Goal: Task Accomplishment & Management: Manage account settings

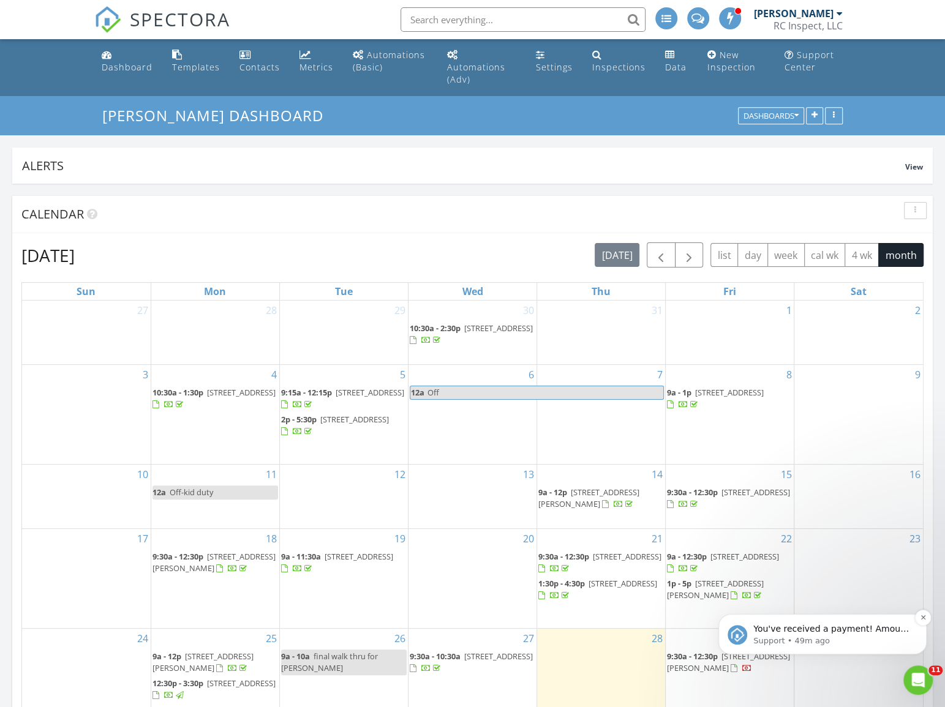
click at [791, 639] on p "Support • 49m ago" at bounding box center [832, 641] width 158 height 11
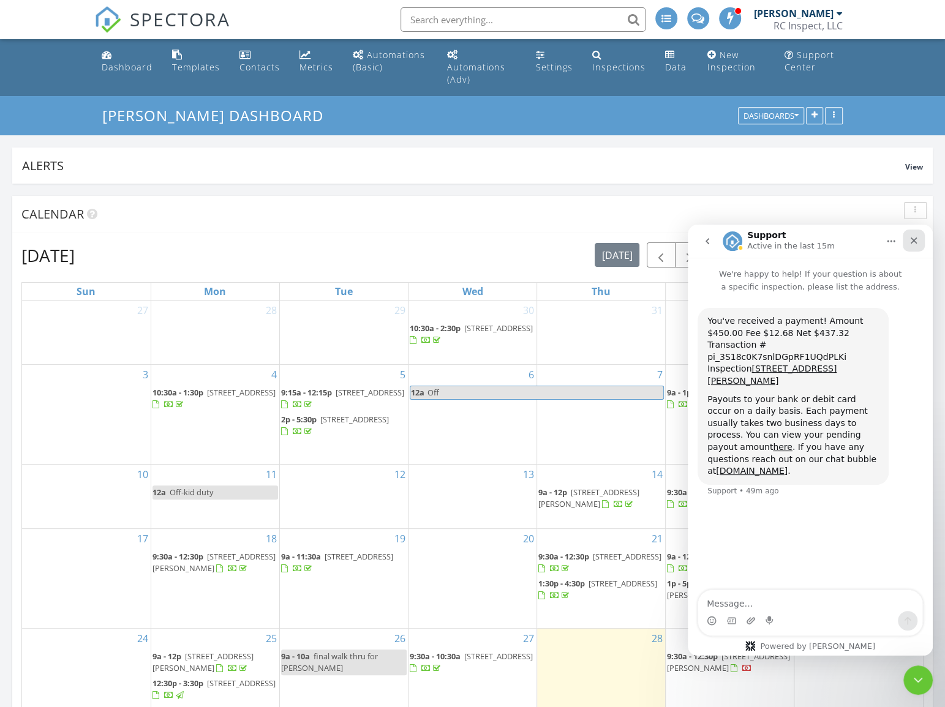
click at [912, 234] on div "Close" at bounding box center [913, 241] width 22 height 22
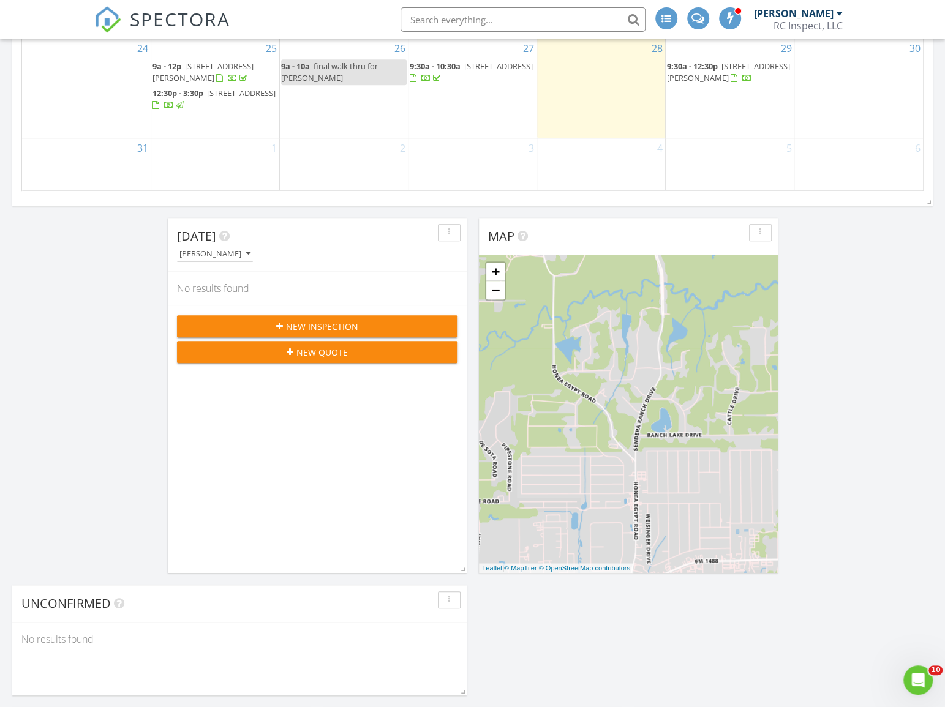
scroll to position [612, 0]
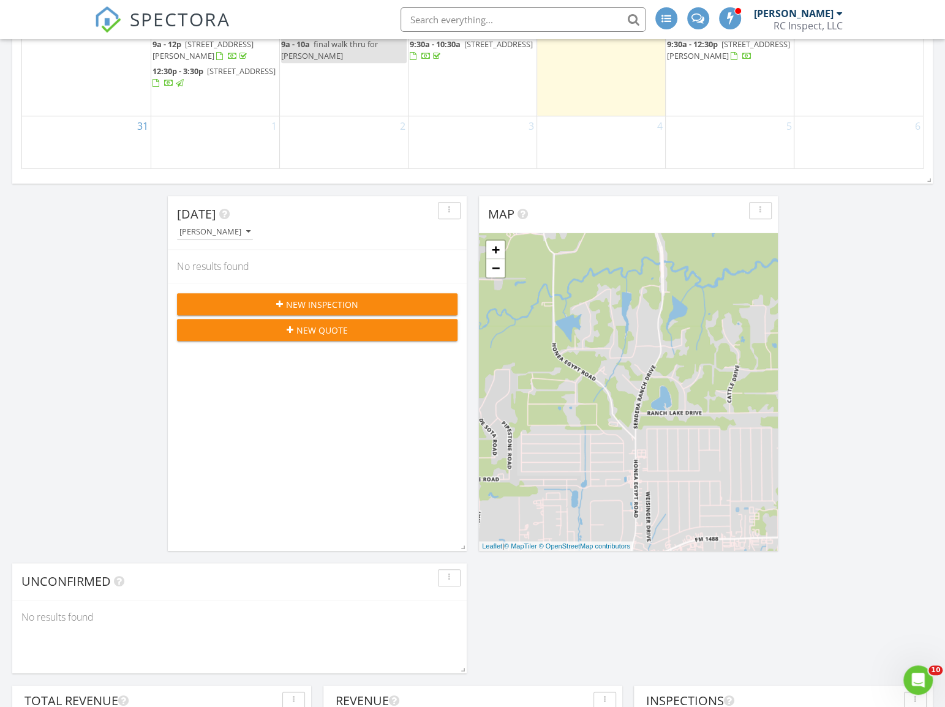
click at [642, 410] on div "+ − Leaflet | © MapTiler © OpenStreetMap contributors" at bounding box center [628, 392] width 299 height 318
click at [495, 278] on div "+ −" at bounding box center [495, 258] width 21 height 39
click at [494, 272] on link "−" at bounding box center [495, 268] width 18 height 18
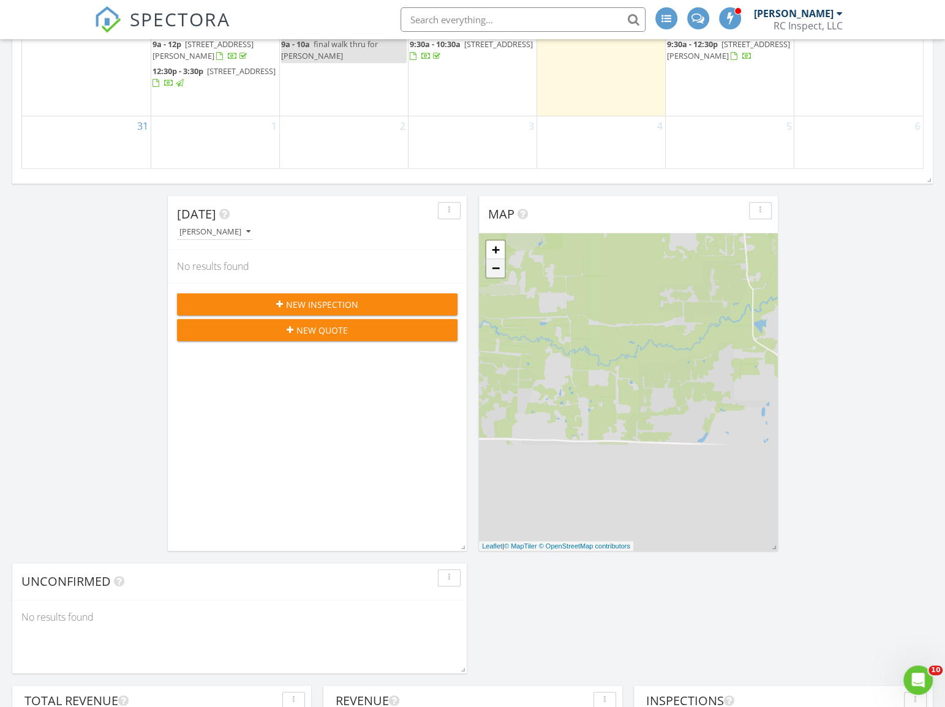
click at [494, 272] on link "−" at bounding box center [495, 268] width 18 height 18
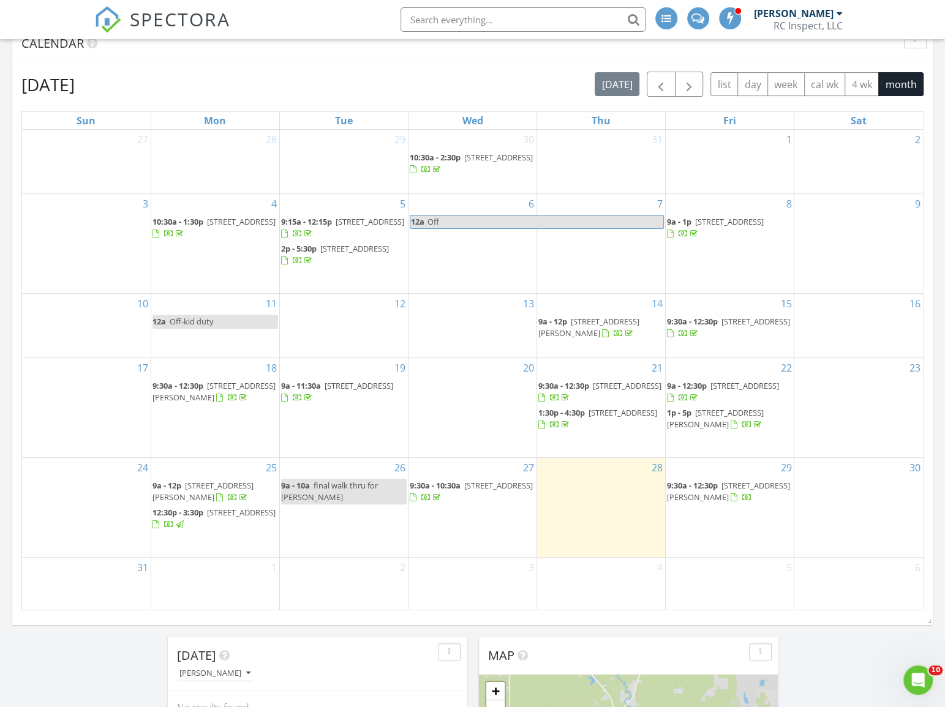
scroll to position [167, 0]
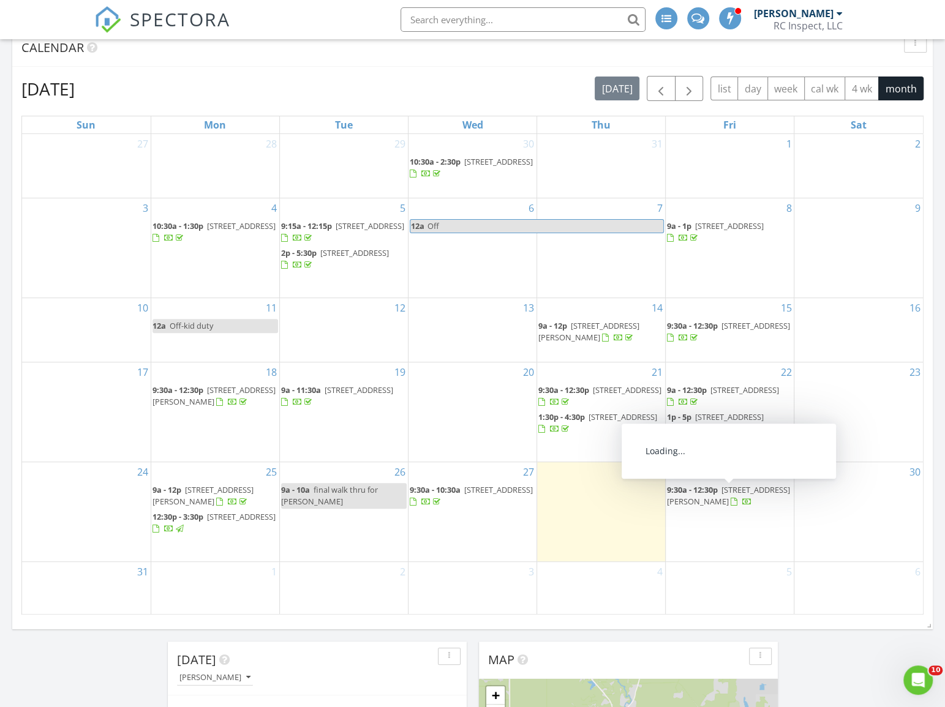
click at [721, 489] on link "9:30a - 12:30p 825 Paul Quinn St D, Houston 77091" at bounding box center [728, 495] width 123 height 23
